Goal: Task Accomplishment & Management: Use online tool/utility

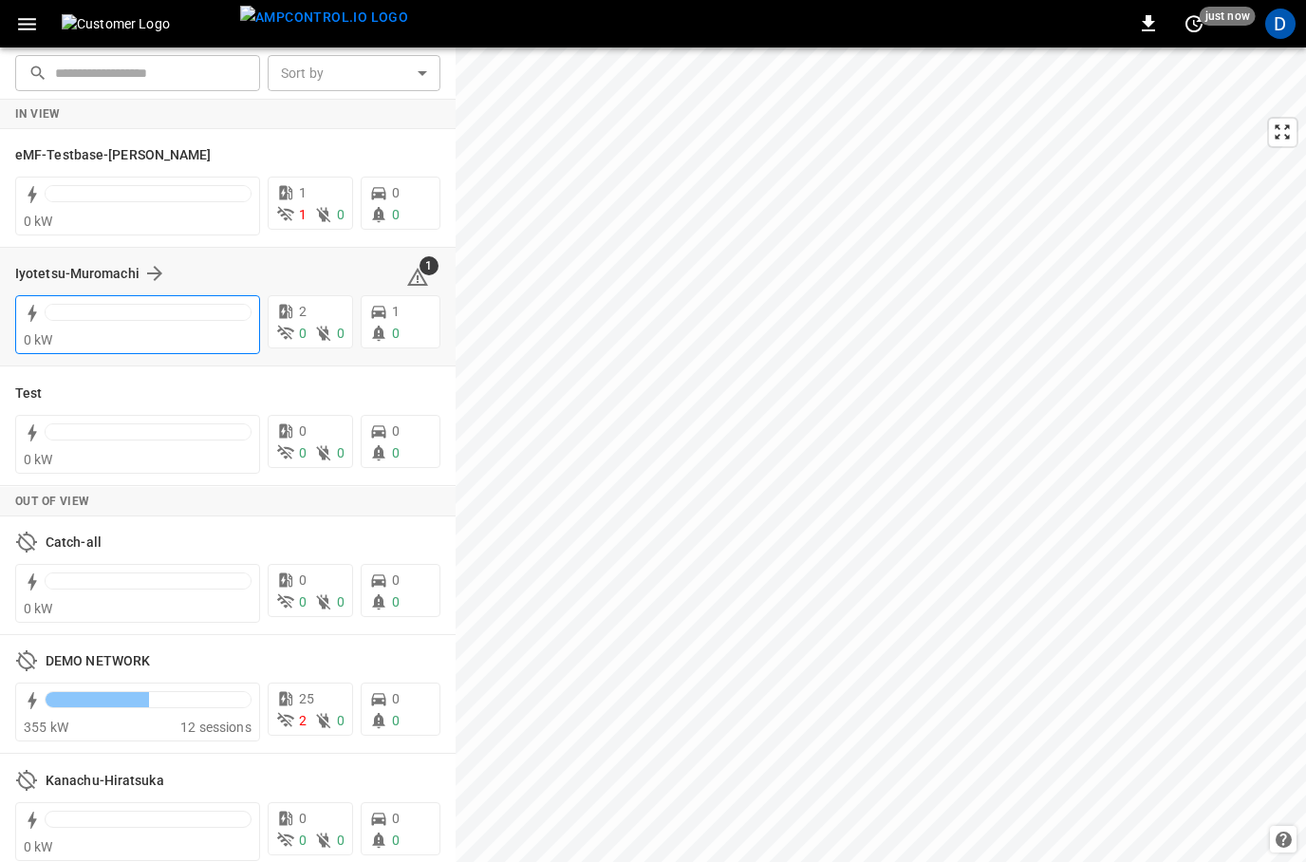
click at [147, 325] on div at bounding box center [148, 317] width 207 height 27
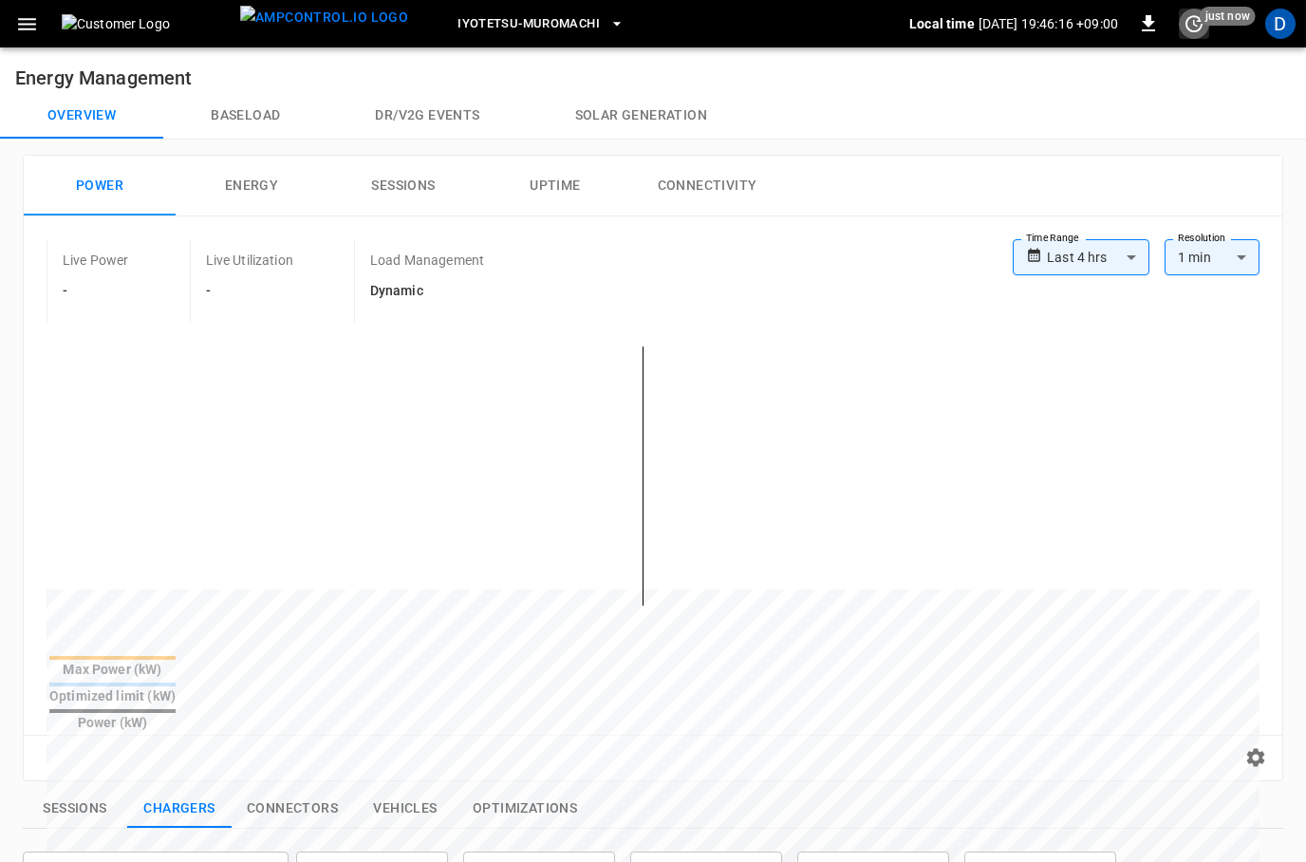
click at [1207, 28] on button "set refresh interval" at bounding box center [1194, 24] width 30 height 30
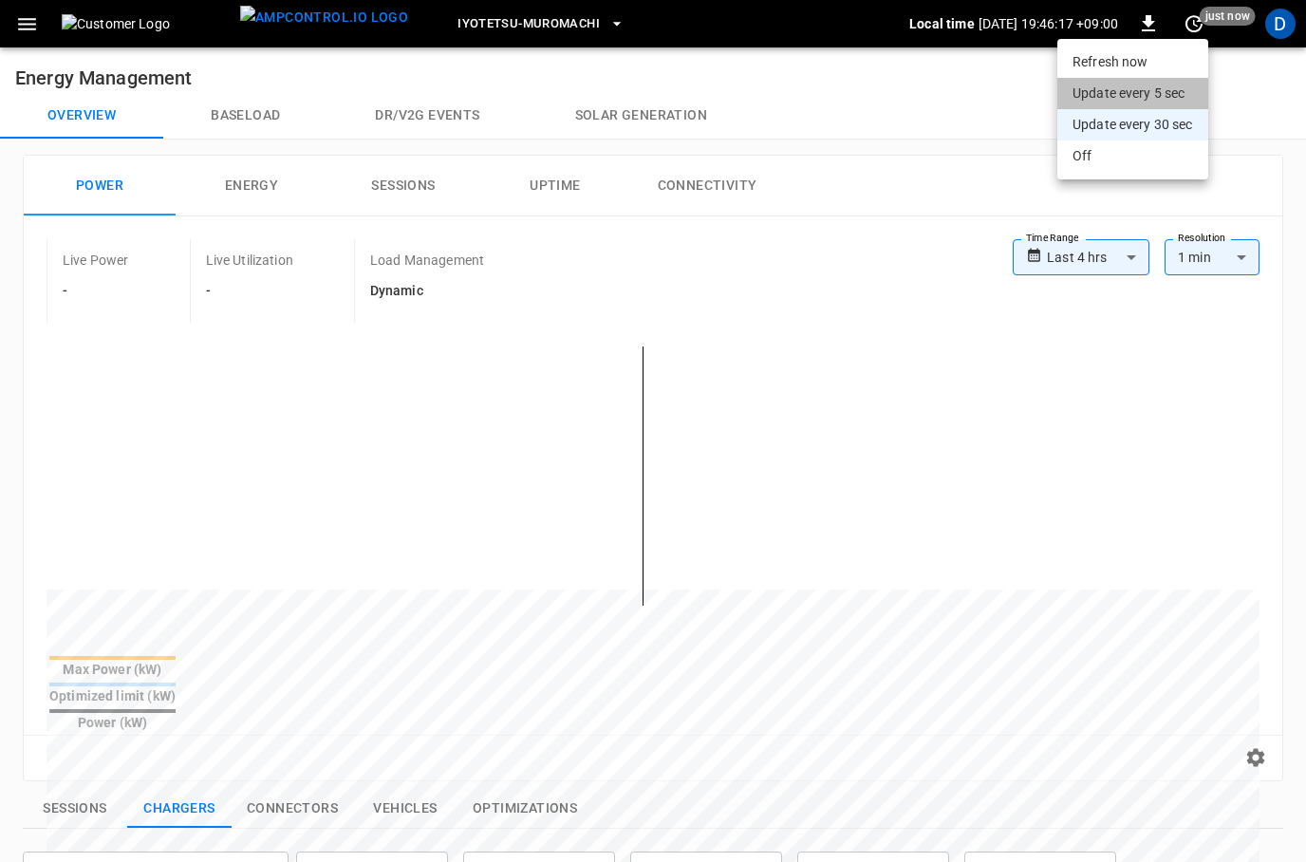
click at [1145, 90] on li "Update every 5 sec" at bounding box center [1132, 93] width 151 height 31
